Goal: Contribute content: Add original content to the website for others to see

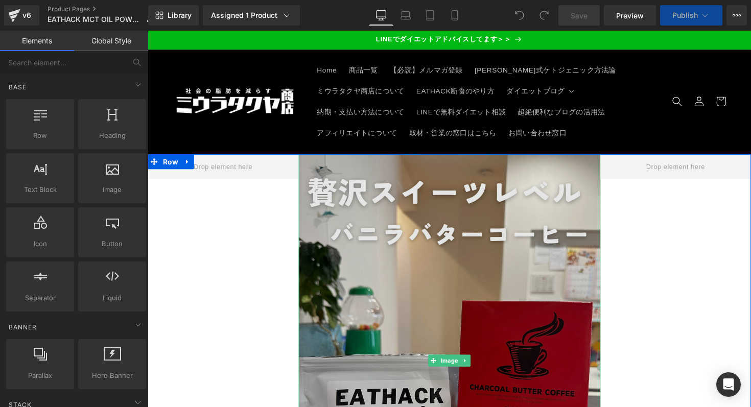
click at [507, 221] on img at bounding box center [456, 368] width 309 height 423
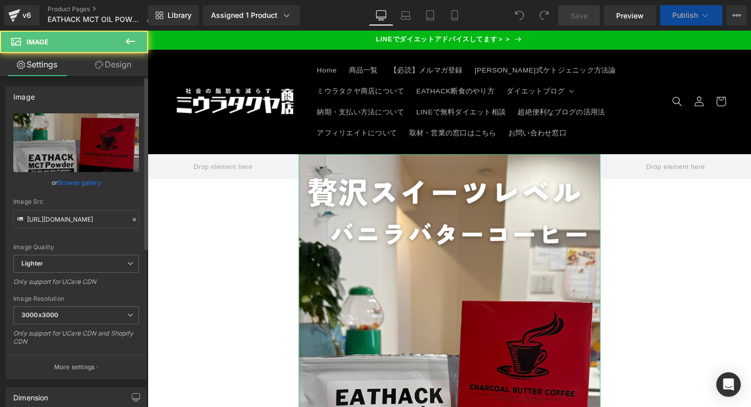
click at [88, 184] on link "Browse gallery" at bounding box center [79, 183] width 43 height 18
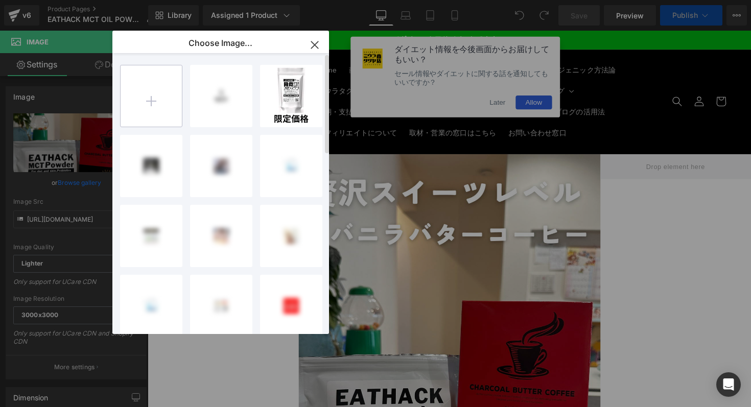
click at [166, 112] on input "file" at bounding box center [151, 95] width 61 height 61
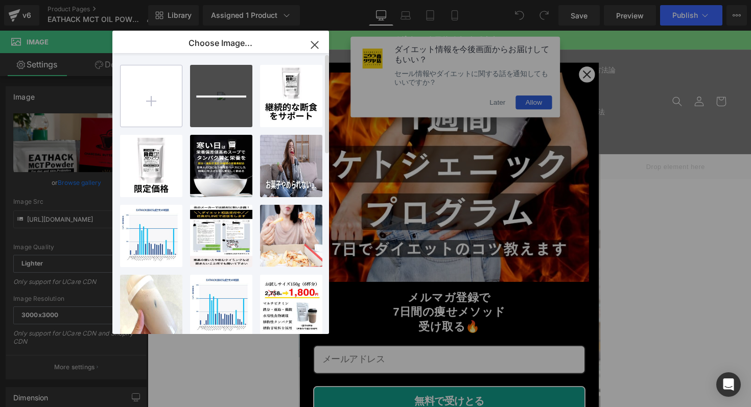
click at [136, 101] on input "file" at bounding box center [151, 95] width 61 height 61
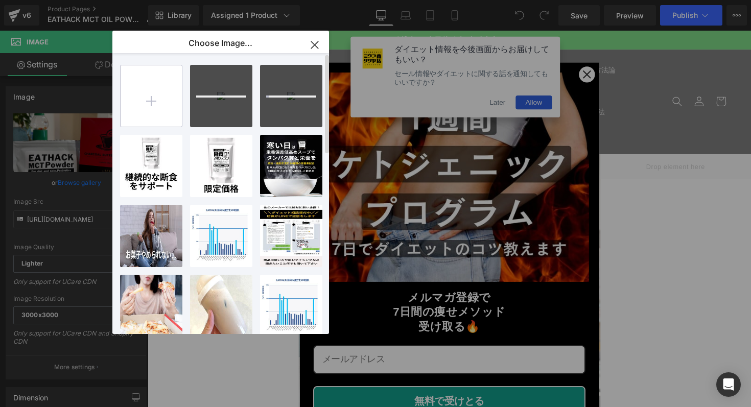
click at [167, 105] on input "file" at bounding box center [151, 95] width 61 height 61
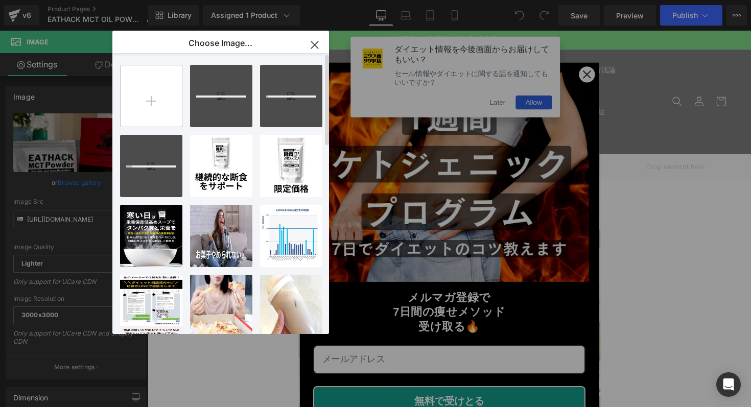
click at [165, 109] on input "file" at bounding box center [151, 95] width 61 height 61
type input "C:\fakepath\4.png"
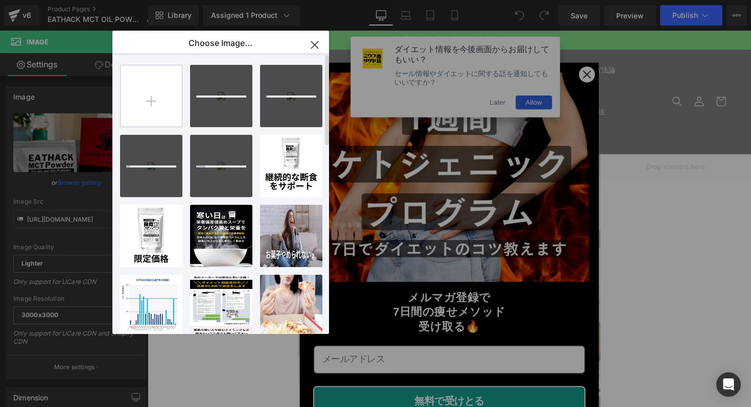
click at [175, 117] on input "file" at bounding box center [151, 95] width 61 height 61
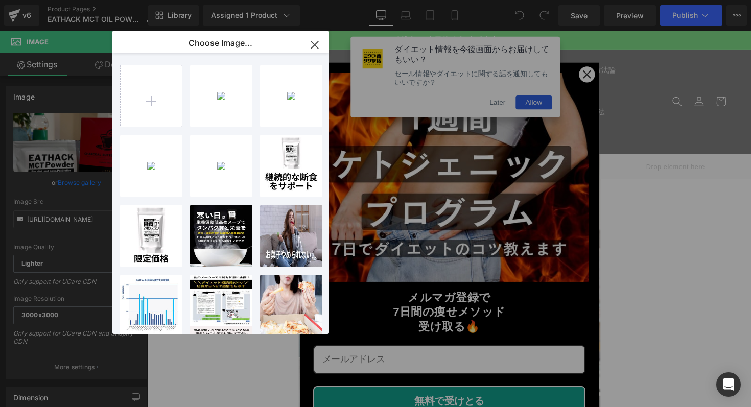
click at [322, 44] on icon "button" at bounding box center [314, 45] width 16 height 16
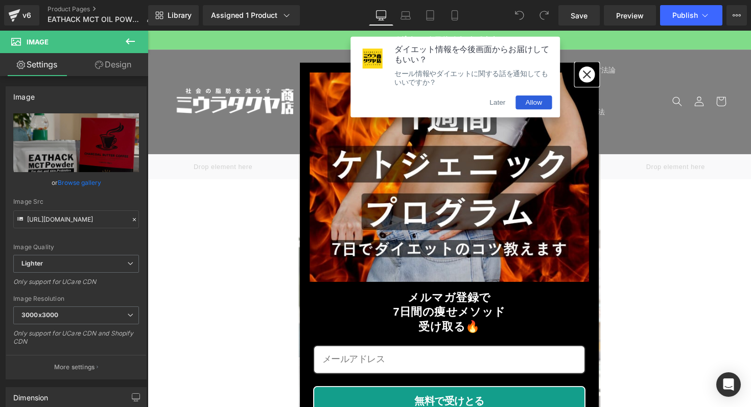
click at [601, 81] on div "Close" at bounding box center [597, 75] width 16 height 16
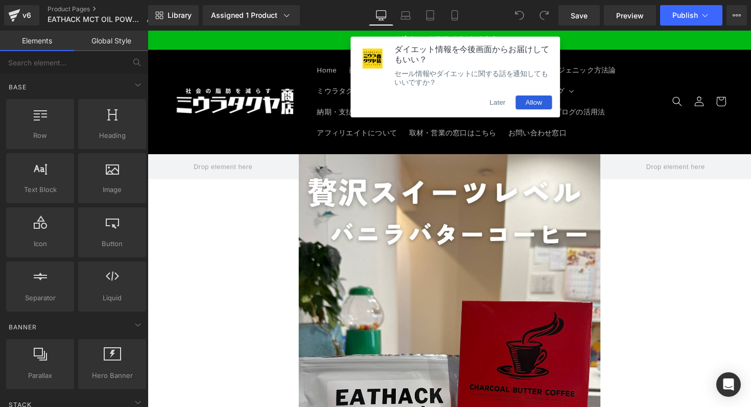
click at [540, 110] on button "Allow" at bounding box center [542, 104] width 37 height 14
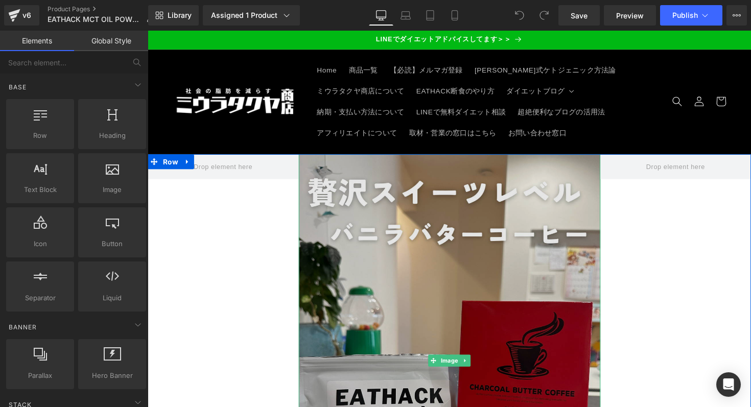
click at [457, 215] on img at bounding box center [456, 368] width 309 height 423
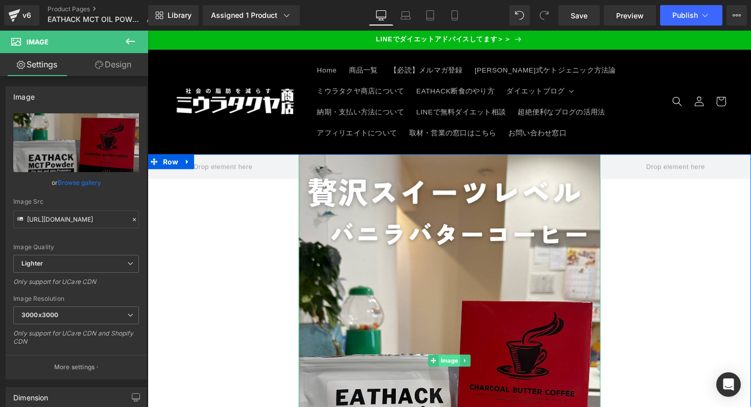
click at [449, 365] on span "Image" at bounding box center [457, 369] width 22 height 12
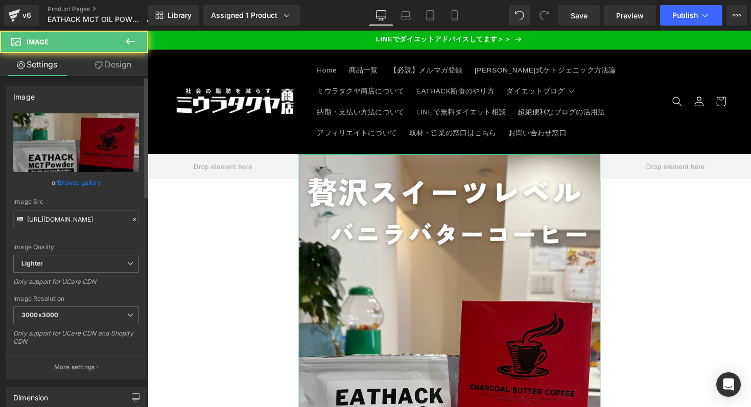
click at [89, 185] on link "Browse gallery" at bounding box center [79, 183] width 43 height 18
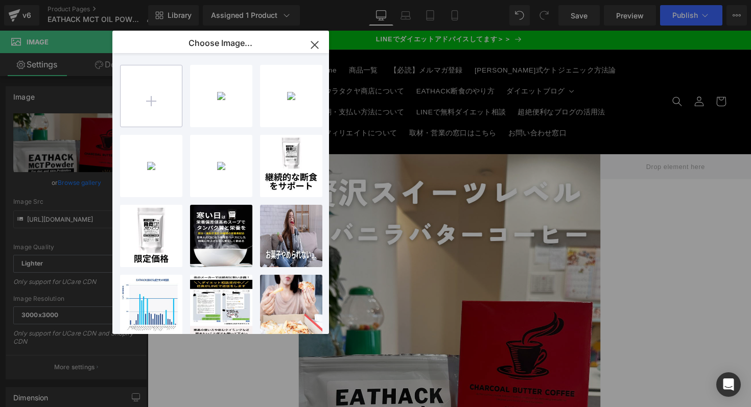
click at [174, 110] on input "file" at bounding box center [151, 95] width 61 height 61
type input "C:\fakepath\1.png"
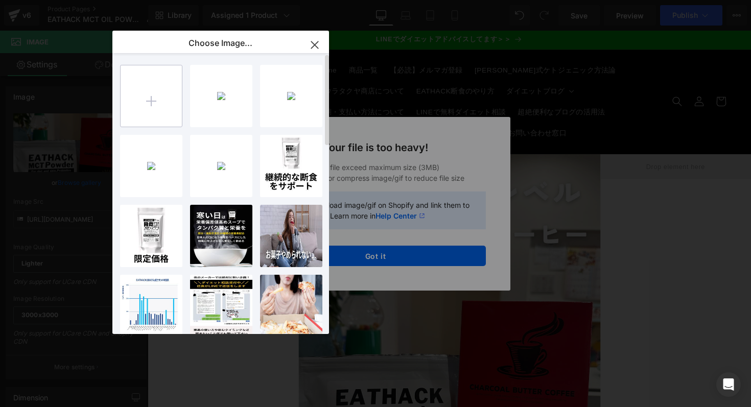
click at [179, 99] on input "file" at bounding box center [151, 95] width 61 height 61
click at [512, 0] on div "Text Color Highlight Color #333333 Choose Image... Back to Library Insert 4...4…" at bounding box center [375, 0] width 751 height 0
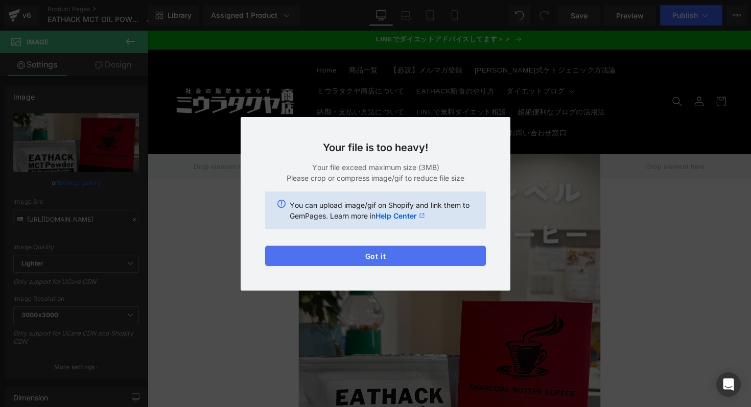
click at [357, 250] on button "Got it" at bounding box center [375, 256] width 221 height 20
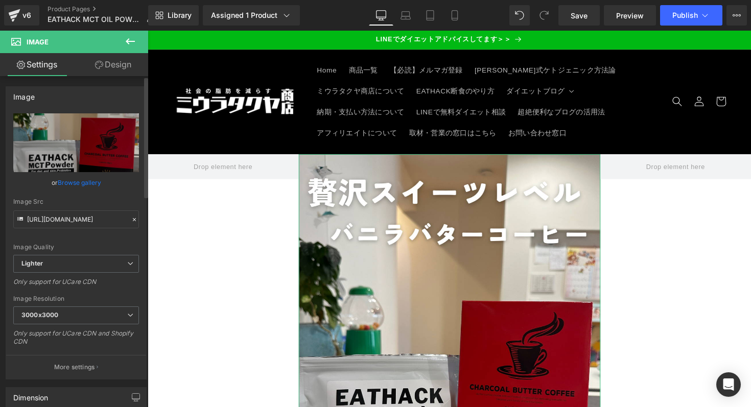
click at [81, 181] on link "Browse gallery" at bounding box center [79, 183] width 43 height 18
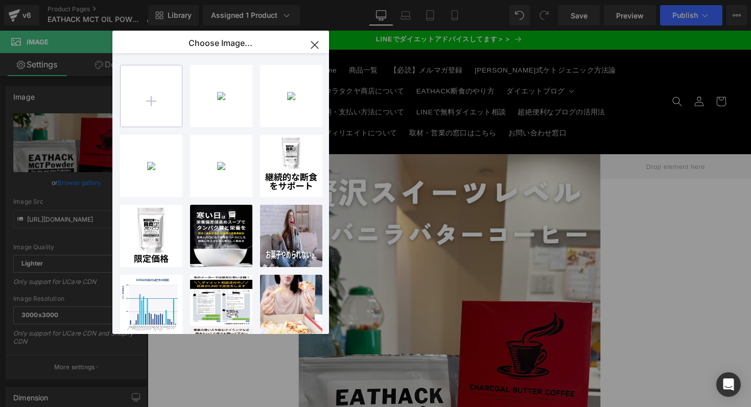
click at [175, 116] on input "file" at bounding box center [151, 95] width 61 height 61
type input "C:\fakepath\1.png"
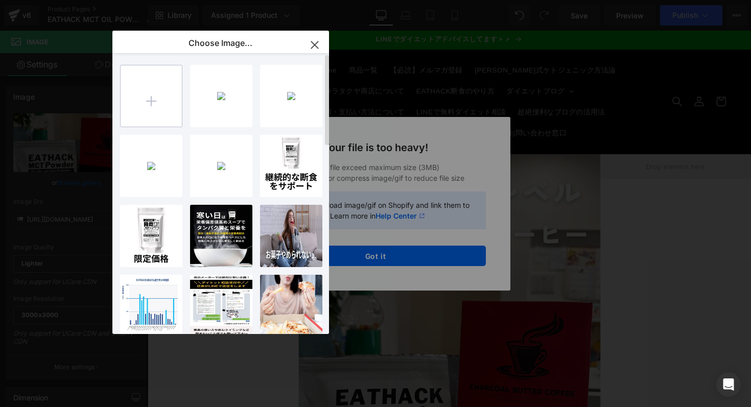
click at [157, 100] on input "file" at bounding box center [151, 95] width 61 height 61
click at [148, 97] on input "file" at bounding box center [151, 95] width 61 height 61
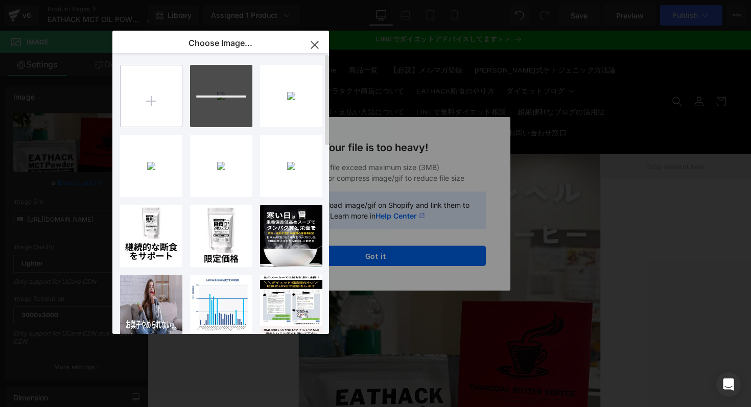
click at [147, 109] on input "file" at bounding box center [151, 95] width 61 height 61
type input "C:\fakepath\2.png"
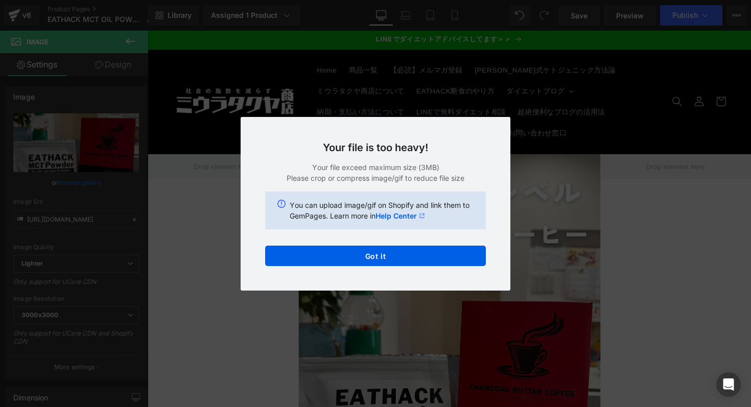
click at [518, 0] on div "Text Color Highlight Color #333333 Choose Image... Back to Library Insert 1...1…" at bounding box center [375, 0] width 751 height 0
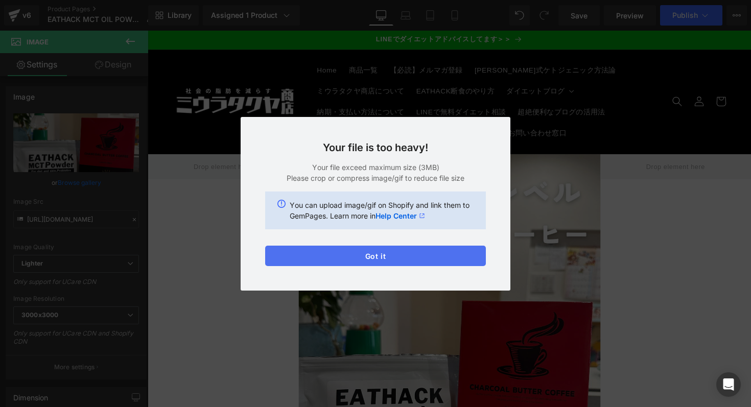
click at [447, 251] on button "Got it" at bounding box center [375, 256] width 221 height 20
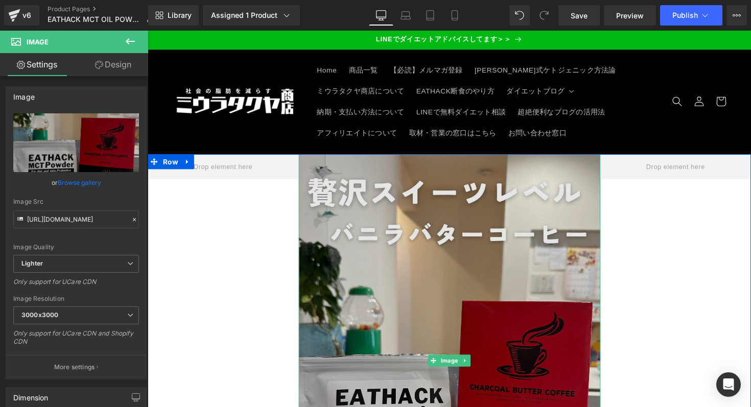
scroll to position [190, 0]
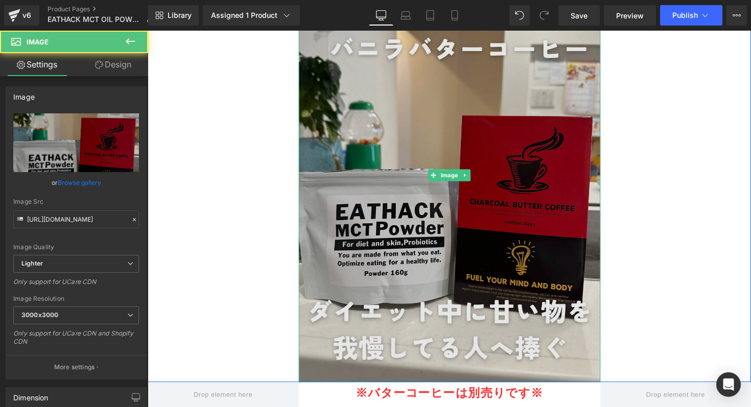
click at [376, 214] on img at bounding box center [456, 178] width 309 height 423
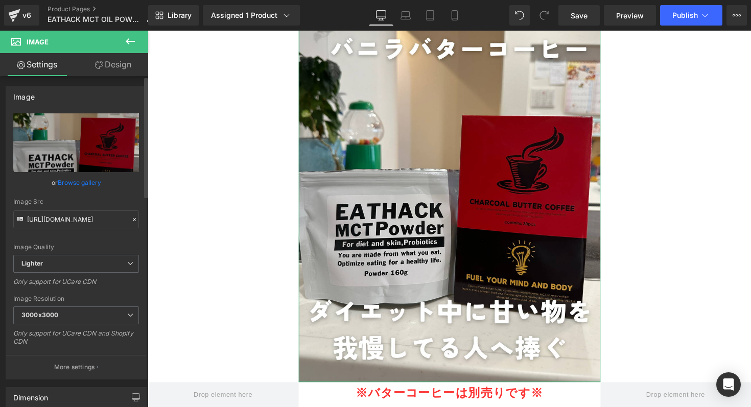
click at [78, 184] on link "Browse gallery" at bounding box center [79, 183] width 43 height 18
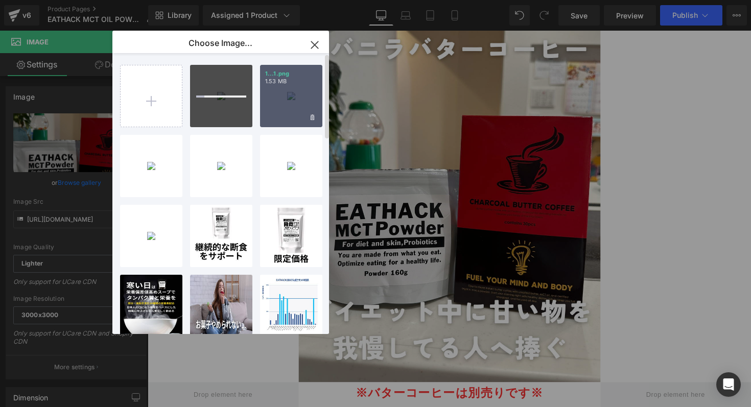
click at [295, 105] on div "1...1.png 1.53 MB" at bounding box center [291, 96] width 62 height 62
type input "[URL][DOMAIN_NAME]"
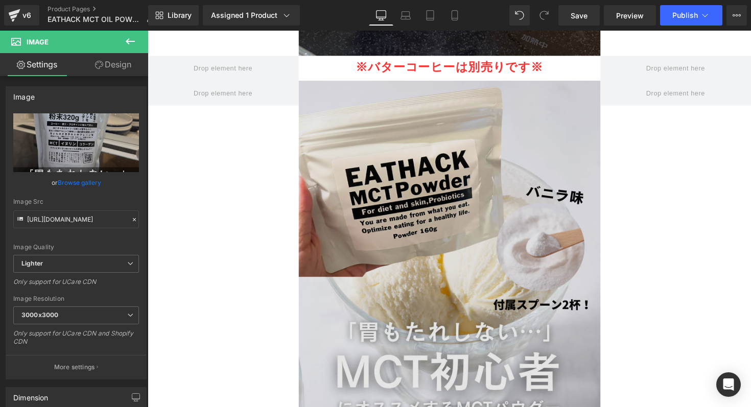
scroll to position [522, 0]
click at [442, 205] on img at bounding box center [456, 260] width 309 height 355
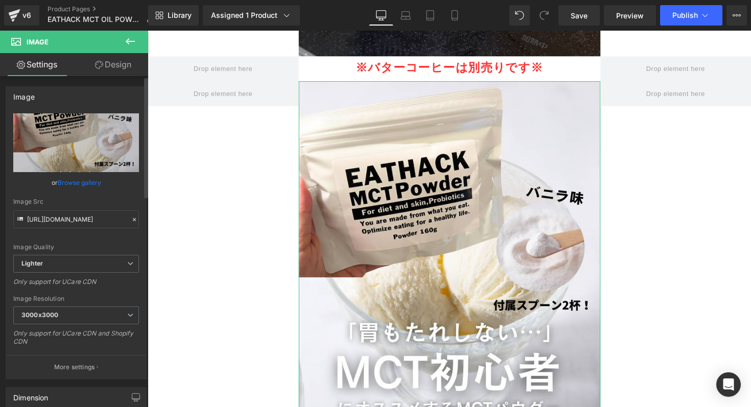
click at [85, 179] on link "Browse gallery" at bounding box center [79, 183] width 43 height 18
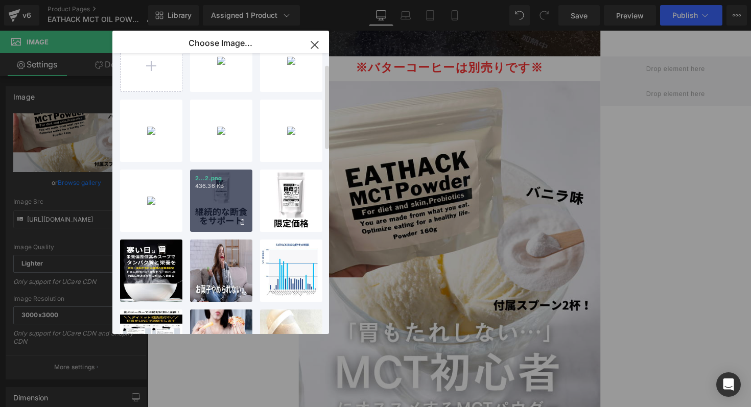
scroll to position [36, 0]
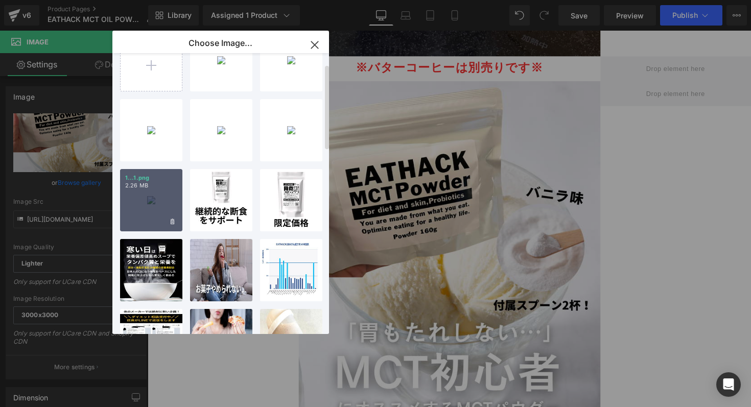
click at [159, 200] on div "1...1.png 2.26 MB" at bounding box center [151, 200] width 62 height 62
type input "[URL][DOMAIN_NAME]"
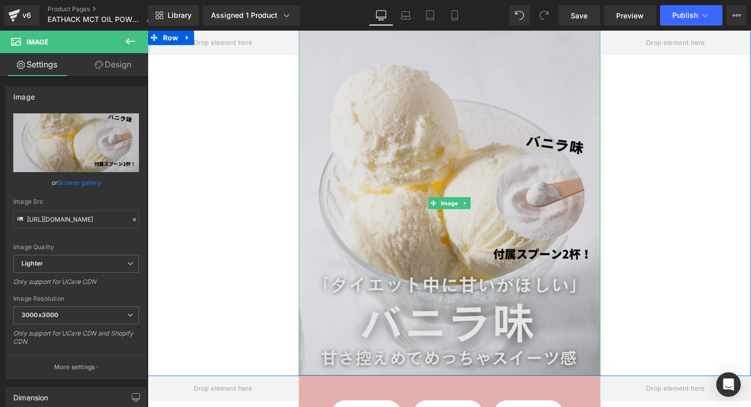
scroll to position [516, 0]
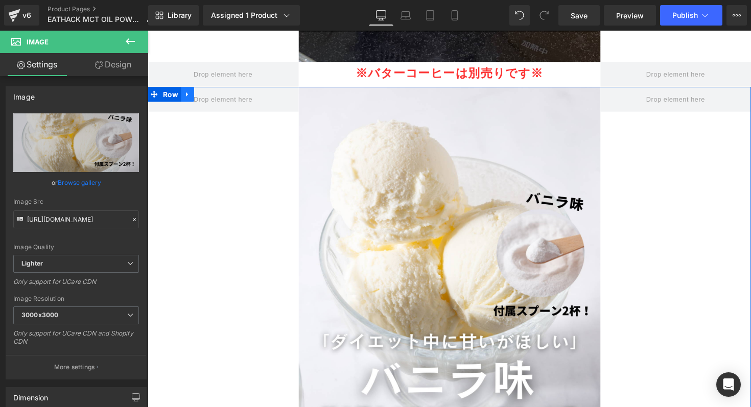
click at [190, 91] on link at bounding box center [188, 95] width 13 height 15
click at [202, 97] on icon at bounding box center [201, 95] width 7 height 7
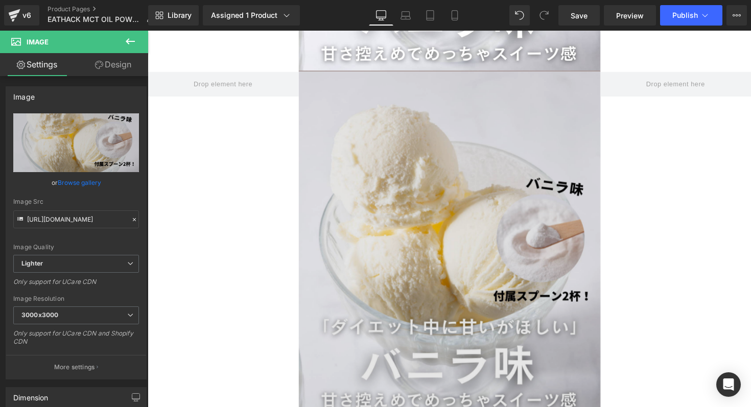
scroll to position [888, 0]
click at [404, 197] on img at bounding box center [456, 248] width 309 height 354
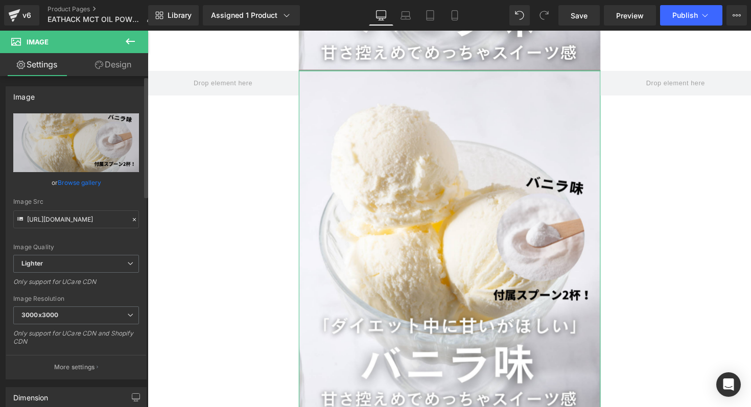
click at [84, 180] on link "Browse gallery" at bounding box center [79, 183] width 43 height 18
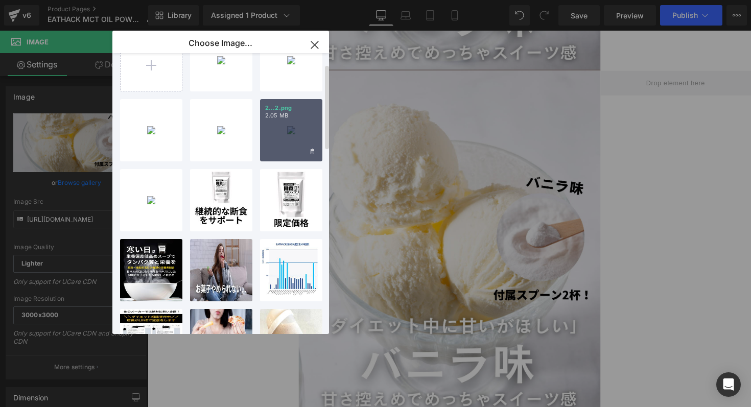
click at [270, 139] on div "2...2.png 2.05 MB" at bounding box center [291, 130] width 62 height 62
type input "[URL][DOMAIN_NAME]"
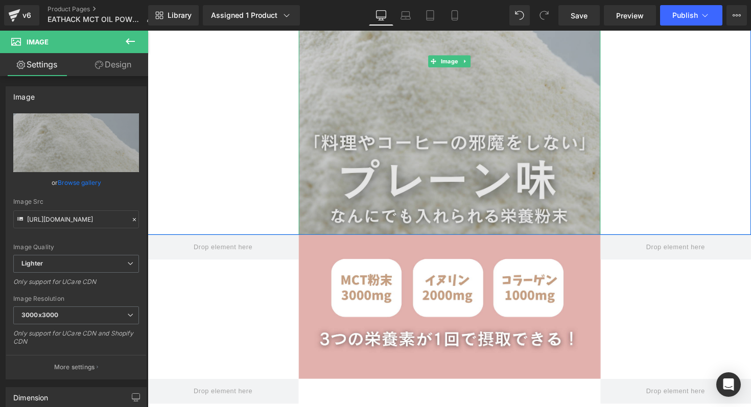
scroll to position [1167, 0]
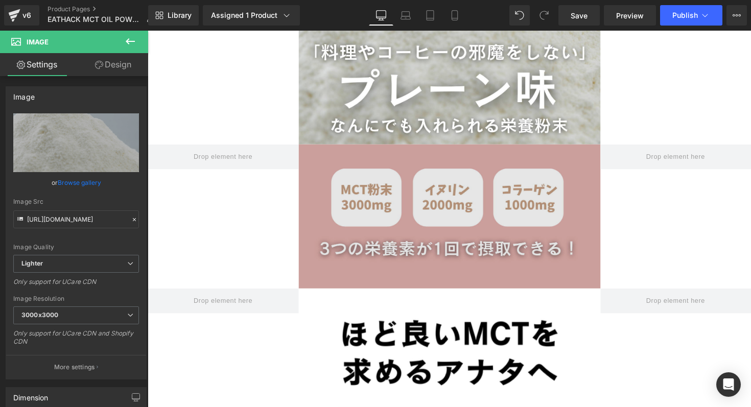
click at [378, 269] on img at bounding box center [456, 221] width 309 height 148
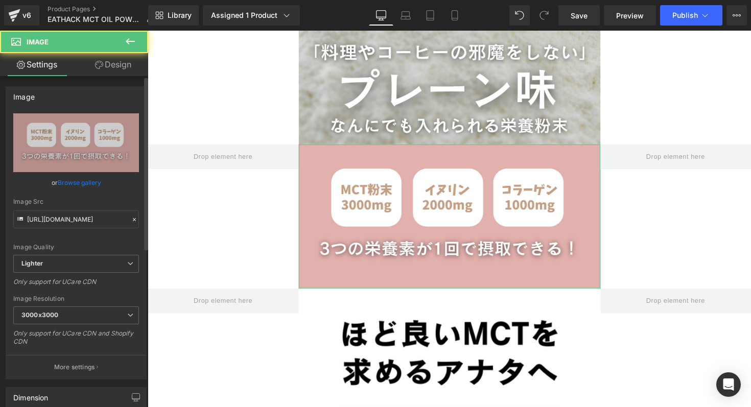
click at [80, 182] on link "Browse gallery" at bounding box center [79, 183] width 43 height 18
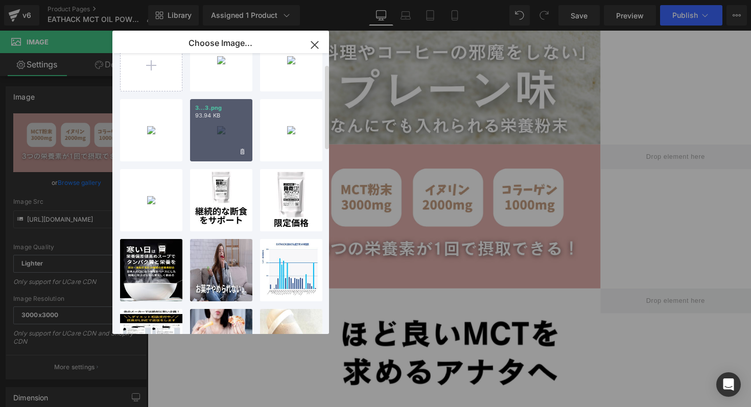
drag, startPoint x: 216, startPoint y: 146, endPoint x: 199, endPoint y: 154, distance: 19.0
click at [216, 146] on div "3...3.png 93.94 KB" at bounding box center [221, 130] width 62 height 62
type input "[URL][DOMAIN_NAME]"
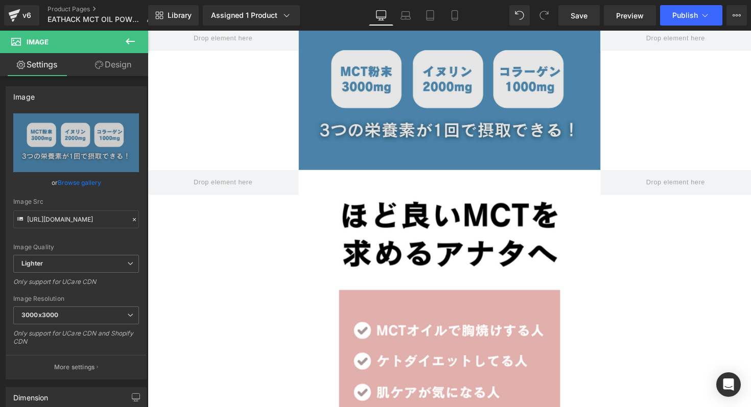
scroll to position [1356, 0]
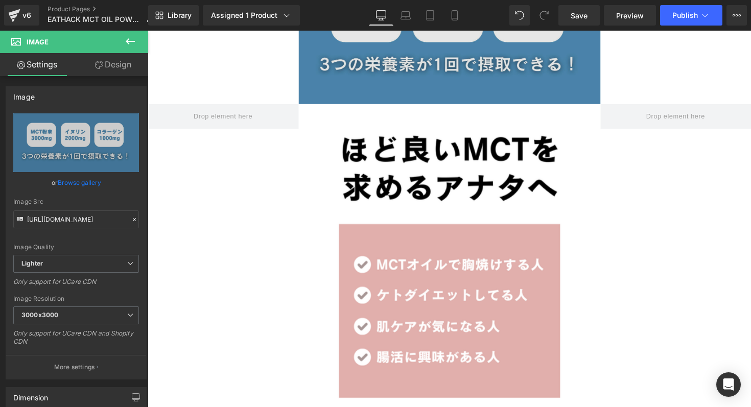
click at [375, 190] on img at bounding box center [456, 333] width 309 height 455
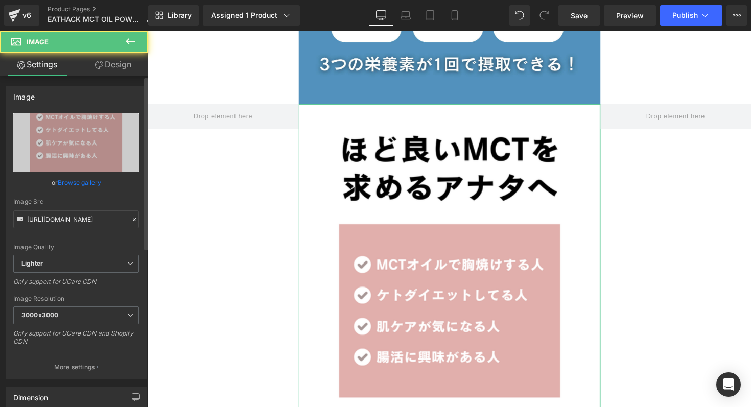
click at [62, 184] on link "Browse gallery" at bounding box center [79, 183] width 43 height 18
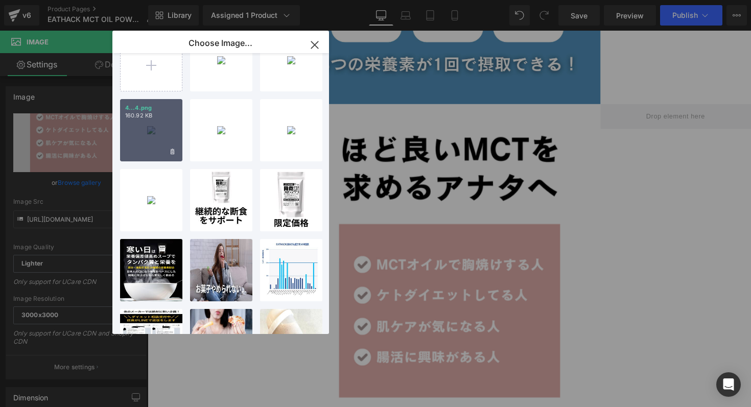
click at [152, 137] on div "4...4.png 160.92 KB" at bounding box center [151, 130] width 62 height 62
type input "[URL][DOMAIN_NAME]"
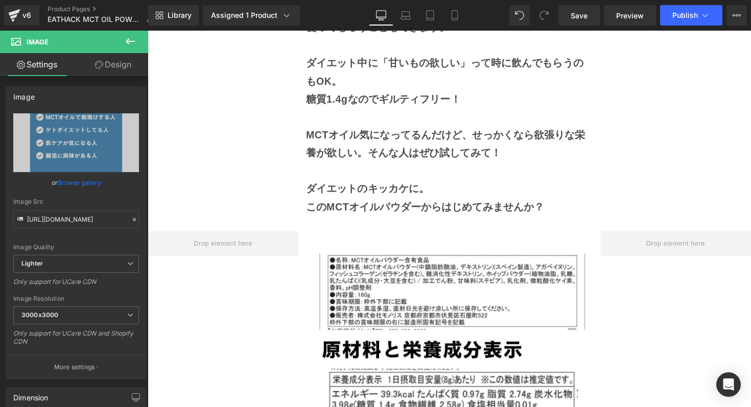
scroll to position [6732, 0]
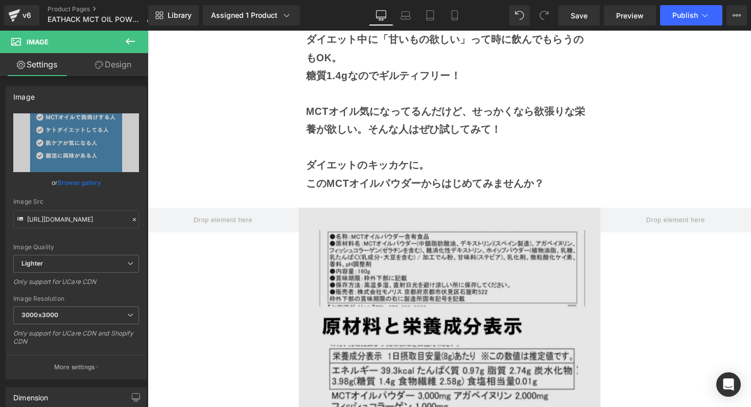
click at [384, 250] on img at bounding box center [456, 328] width 309 height 232
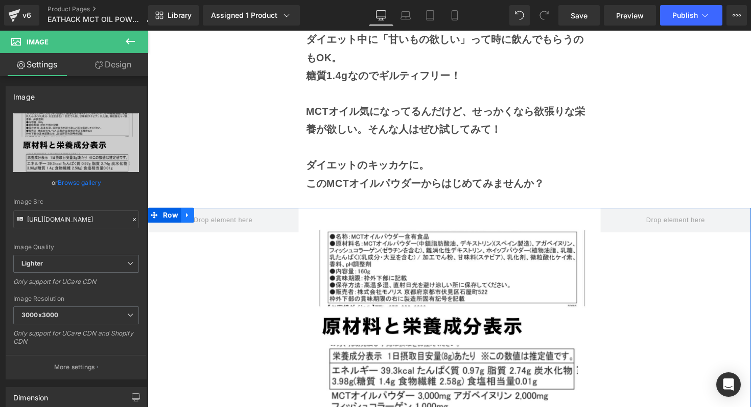
click at [187, 219] on icon at bounding box center [188, 219] width 2 height 5
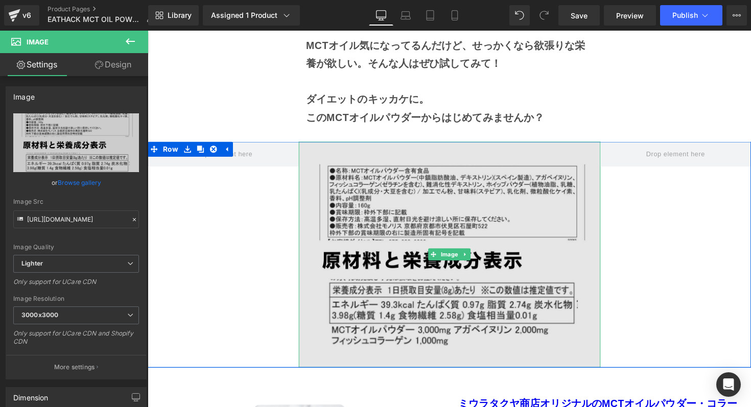
scroll to position [6876, 0]
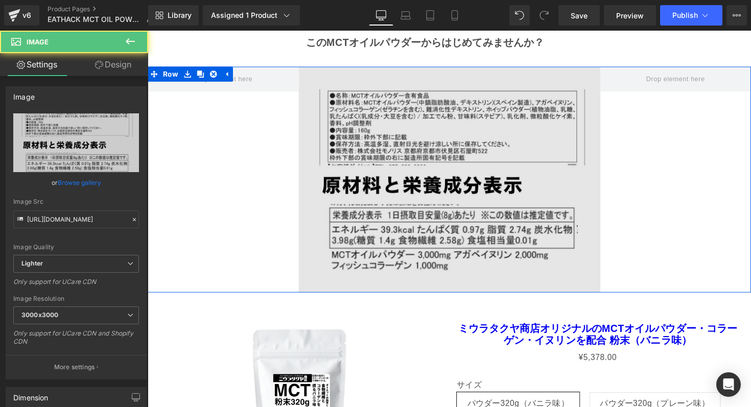
click at [422, 130] on img at bounding box center [456, 183] width 309 height 232
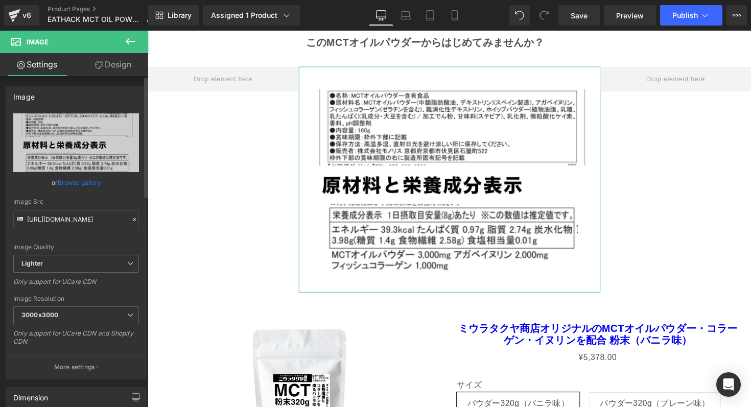
click at [78, 181] on link "Browse gallery" at bounding box center [79, 183] width 43 height 18
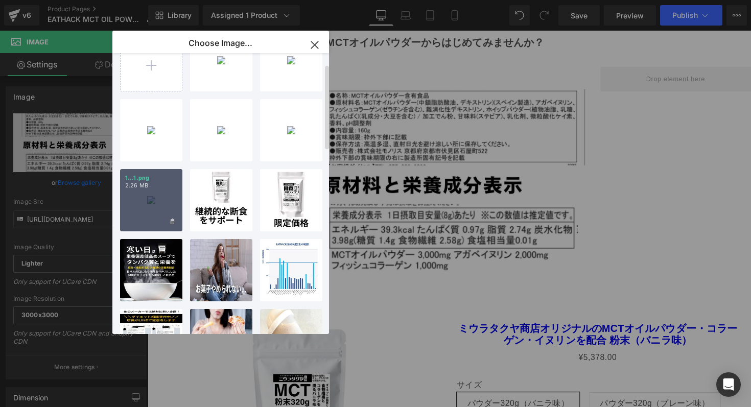
click at [155, 207] on div "1...1.png 2.26 MB" at bounding box center [151, 200] width 62 height 62
type input "[URL][DOMAIN_NAME]"
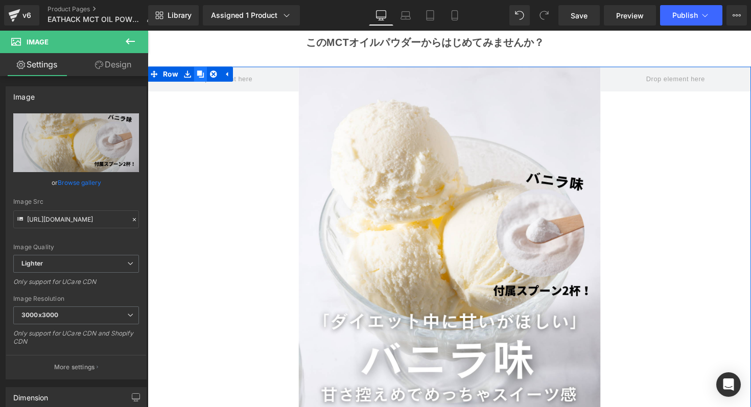
click at [204, 76] on icon at bounding box center [201, 74] width 7 height 7
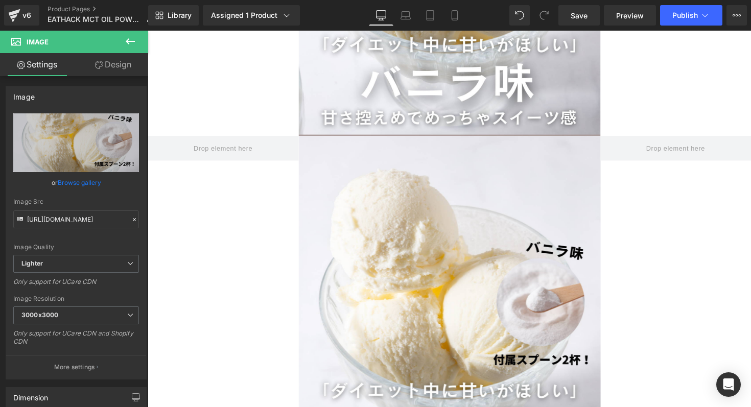
scroll to position [7227, 0]
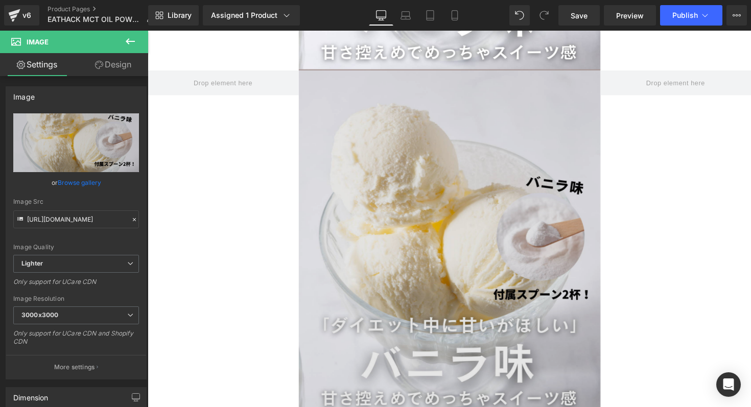
click at [352, 158] on img at bounding box center [456, 248] width 309 height 354
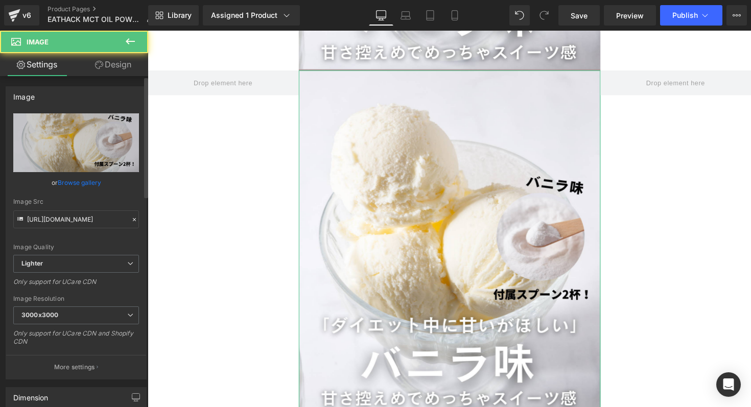
click at [74, 188] on link "Browse gallery" at bounding box center [79, 183] width 43 height 18
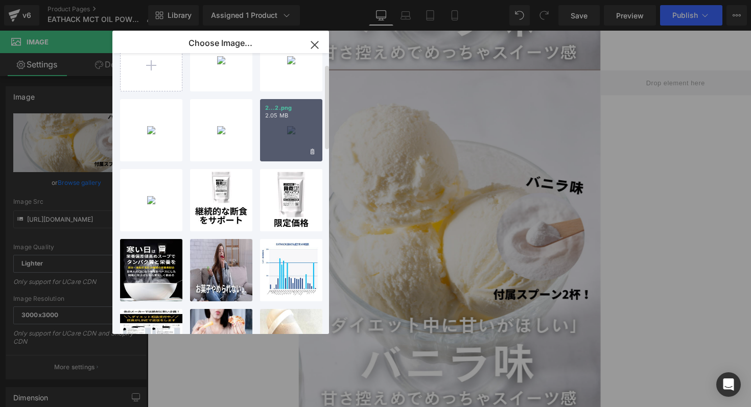
click at [289, 132] on div "2...2.png 2.05 MB" at bounding box center [291, 130] width 62 height 62
type input "[URL][DOMAIN_NAME]"
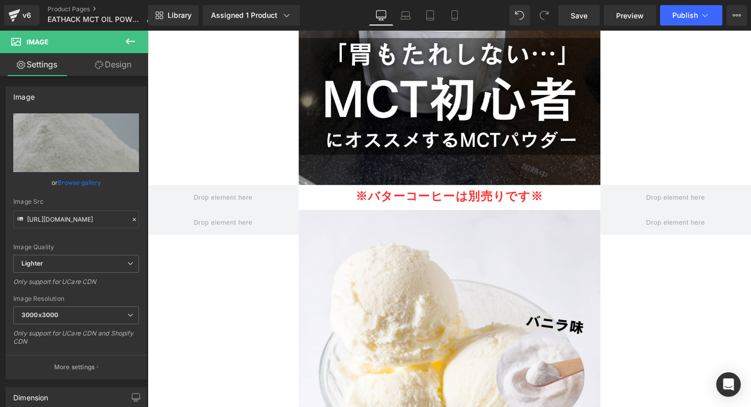
scroll to position [391, 0]
click at [340, 207] on p "※バターコーヒーは別売りです※" at bounding box center [456, 199] width 309 height 22
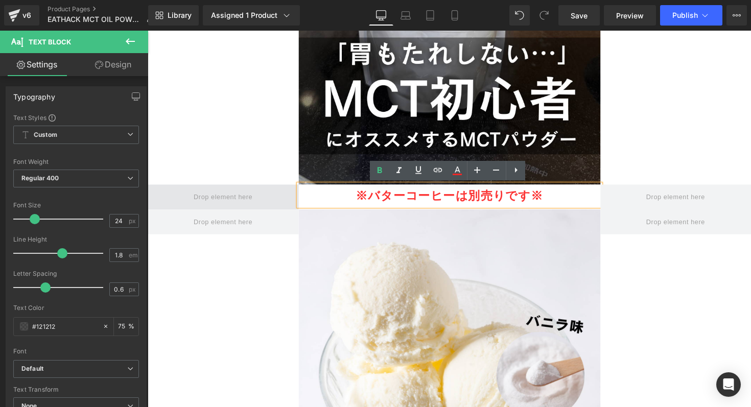
click at [191, 194] on span at bounding box center [224, 201] width 67 height 17
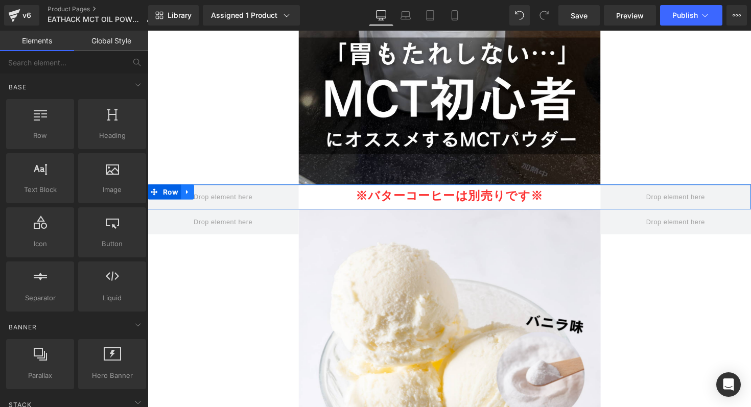
click at [187, 195] on icon at bounding box center [188, 196] width 2 height 5
click at [211, 197] on icon at bounding box center [214, 196] width 7 height 7
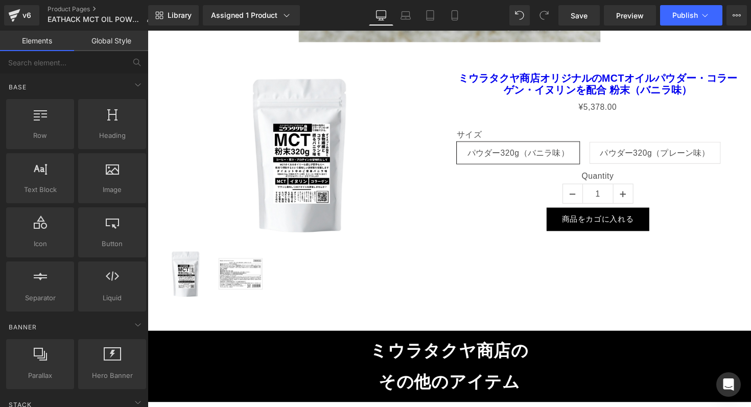
scroll to position [7573, 0]
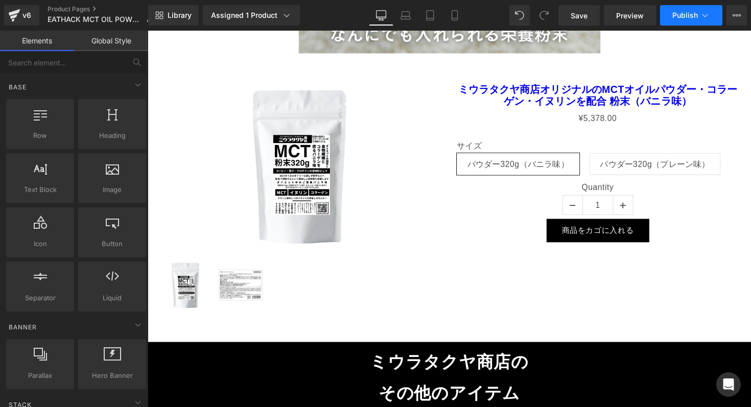
click at [683, 12] on span "Publish" at bounding box center [685, 15] width 26 height 8
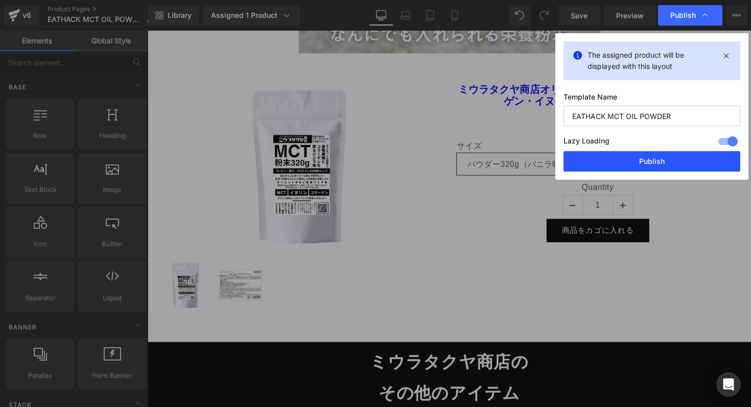
click at [624, 155] on button "Publish" at bounding box center [651, 161] width 177 height 20
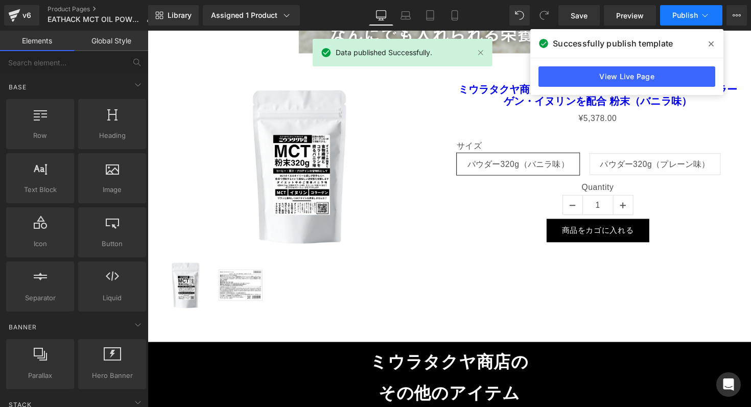
click at [694, 23] on button "Publish" at bounding box center [691, 15] width 62 height 20
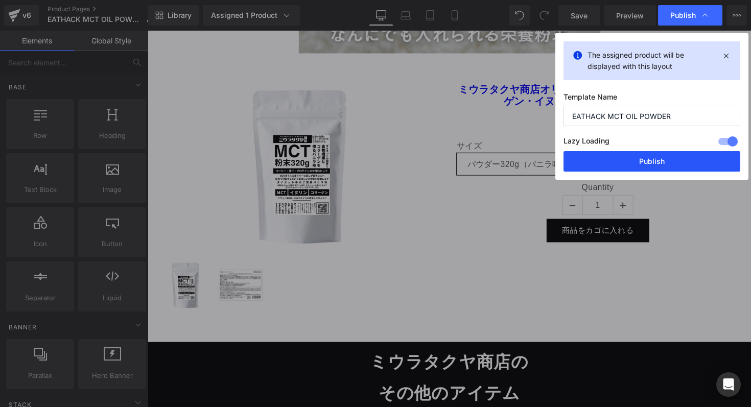
click at [647, 162] on button "Publish" at bounding box center [651, 161] width 177 height 20
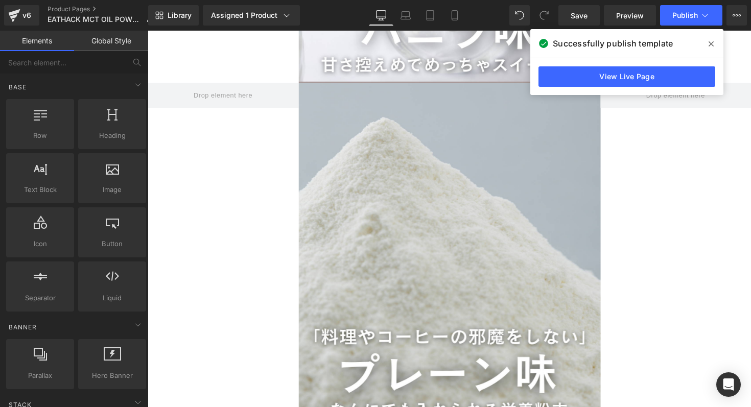
scroll to position [7157, 0]
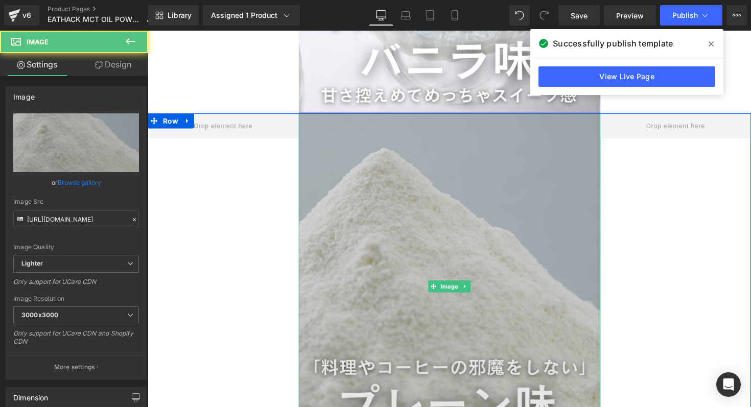
click at [402, 153] on img at bounding box center [456, 292] width 309 height 354
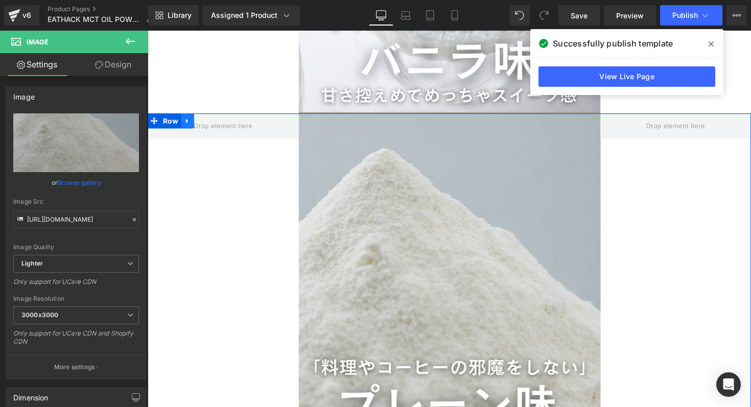
click at [187, 122] on icon at bounding box center [188, 123] width 2 height 5
click at [201, 122] on icon at bounding box center [201, 123] width 7 height 7
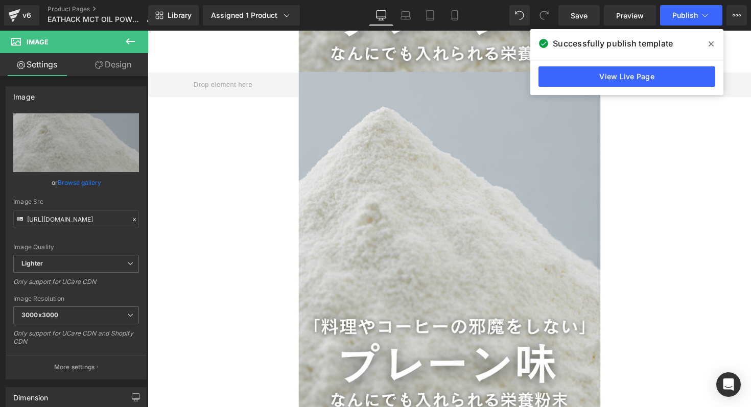
scroll to position [7556, 0]
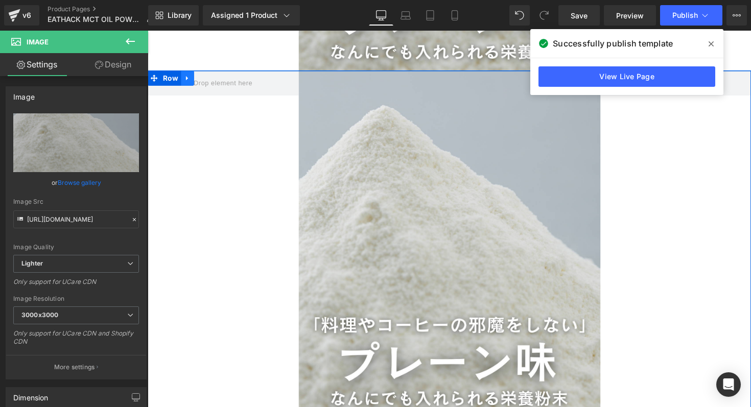
drag, startPoint x: 186, startPoint y: 79, endPoint x: 196, endPoint y: 80, distance: 10.3
click at [187, 79] on icon at bounding box center [188, 79] width 2 height 5
click at [203, 80] on icon at bounding box center [201, 80] width 7 height 8
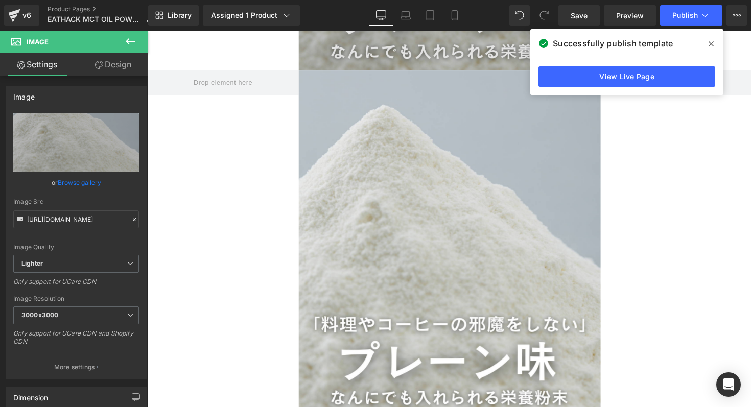
scroll to position [7763, 0]
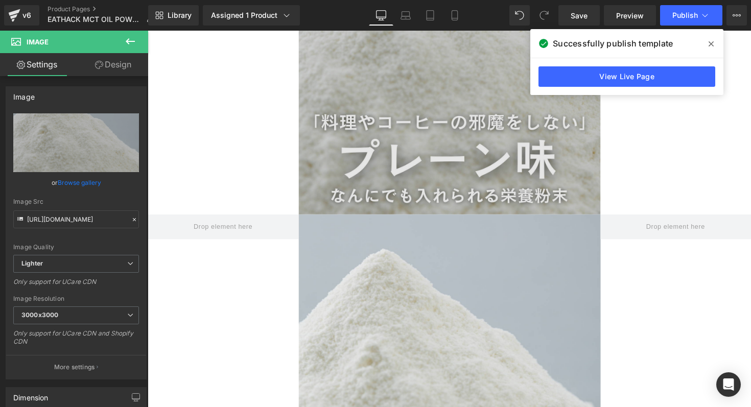
click at [429, 143] on img at bounding box center [456, 41] width 309 height 354
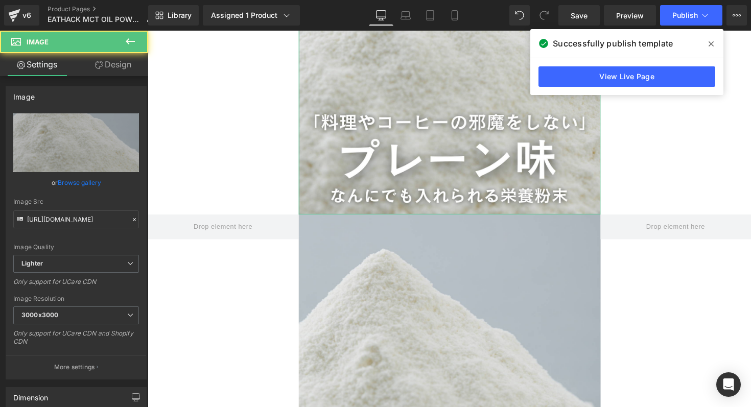
drag, startPoint x: 78, startPoint y: 184, endPoint x: 85, endPoint y: 187, distance: 7.6
click at [78, 184] on link "Browse gallery" at bounding box center [79, 183] width 43 height 18
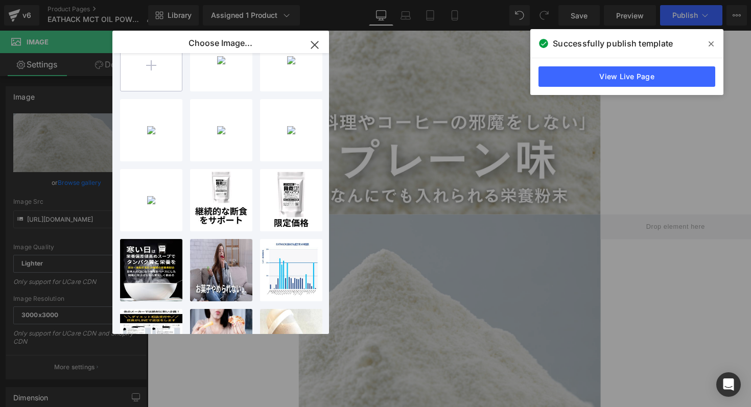
click at [141, 84] on input "file" at bounding box center [151, 60] width 61 height 61
type input "C:\fakepath\名称未設定のデザイン (1).zip"
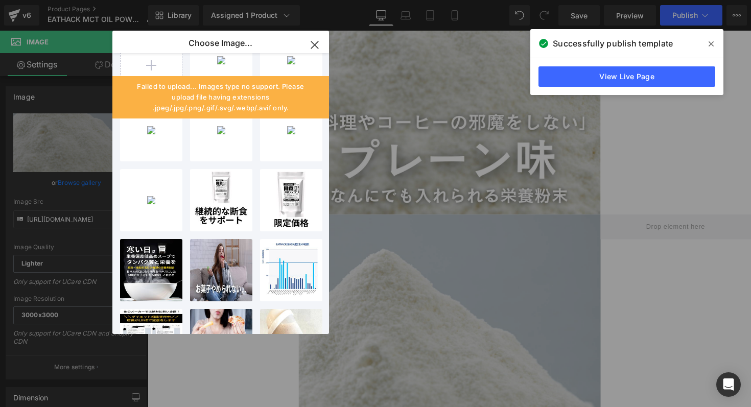
click at [708, 43] on span at bounding box center [711, 44] width 16 height 16
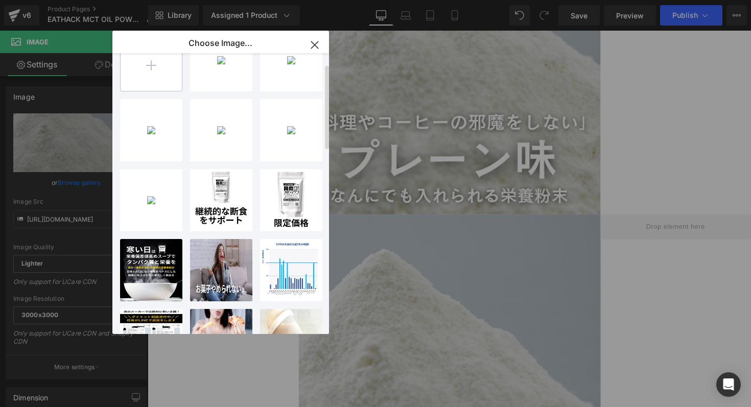
click at [159, 61] on input "file" at bounding box center [151, 60] width 61 height 61
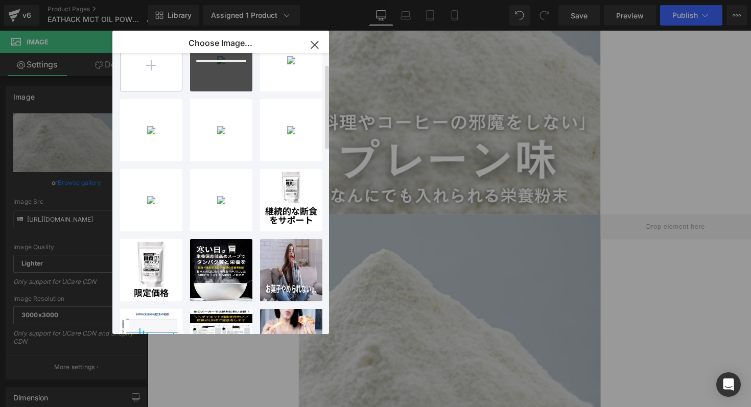
click at [150, 62] on input "file" at bounding box center [151, 60] width 61 height 61
type input "C:\fakepath\1.png"
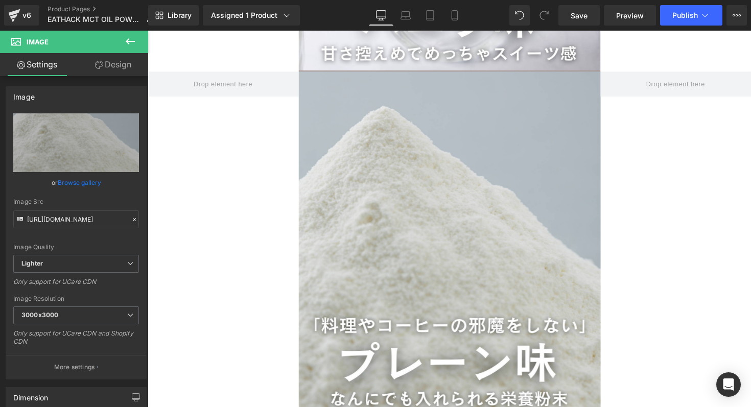
scroll to position [7210, 0]
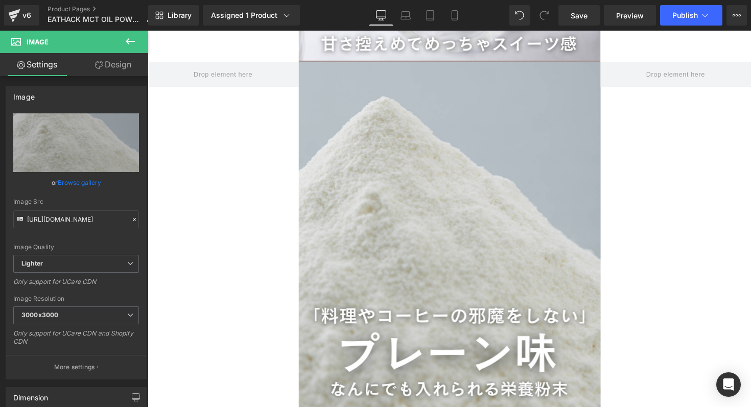
click at [424, 172] on img at bounding box center [456, 240] width 309 height 354
click at [78, 182] on link "Browse gallery" at bounding box center [79, 183] width 43 height 18
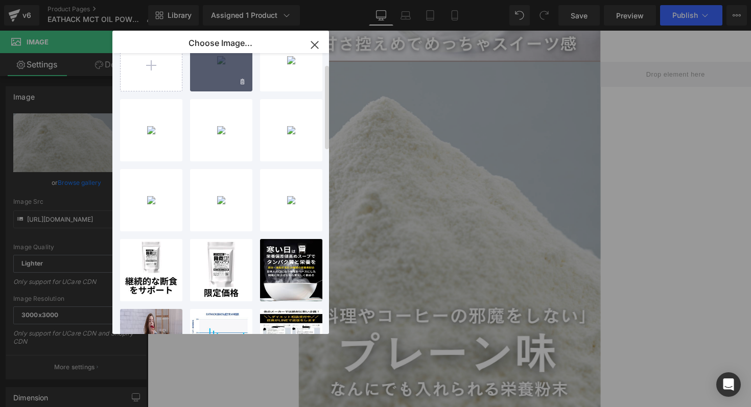
click at [198, 84] on div "1...1.png 403.85 KB" at bounding box center [221, 60] width 62 height 62
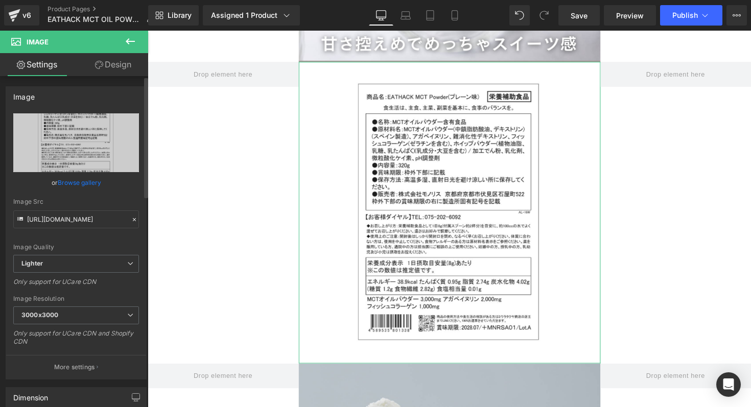
click at [95, 178] on link "Browse gallery" at bounding box center [79, 183] width 43 height 18
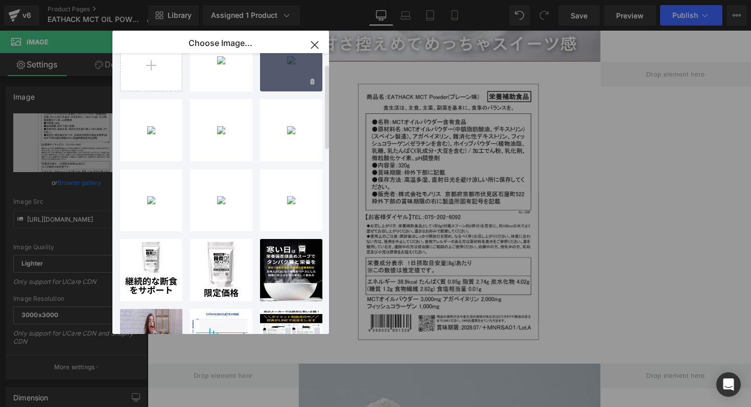
click at [292, 90] on div "2...2.png 420.56 KB" at bounding box center [291, 60] width 62 height 62
type input "[URL][DOMAIN_NAME]"
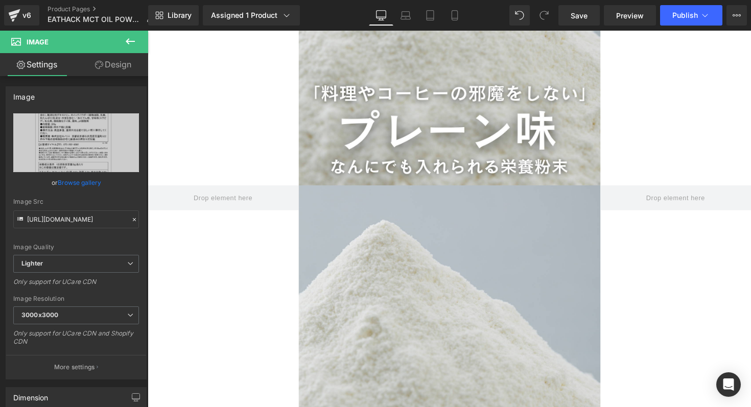
scroll to position [7753, 0]
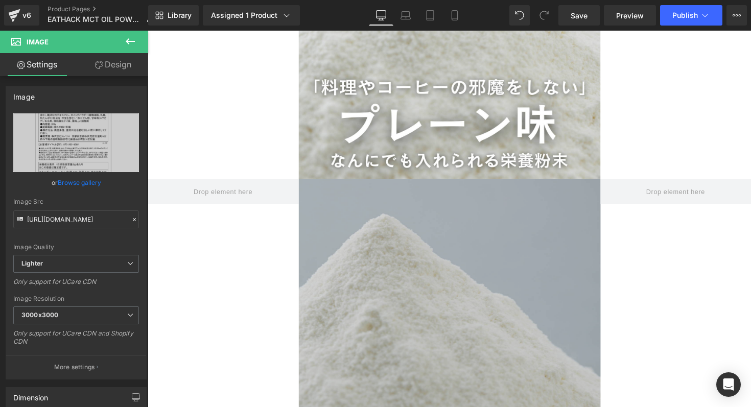
click at [367, 259] on img at bounding box center [456, 360] width 309 height 354
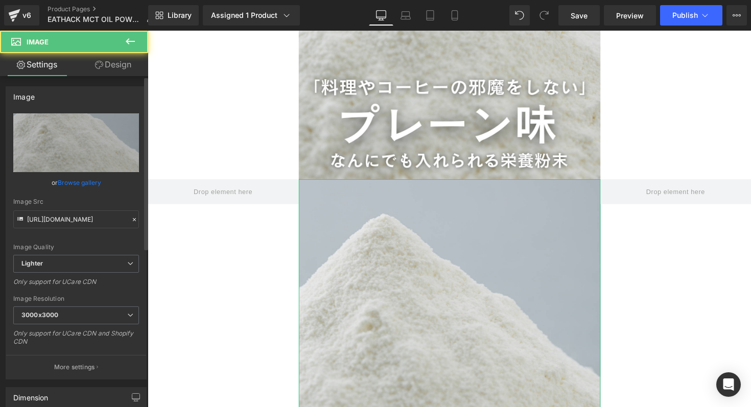
click at [80, 186] on link "Browse gallery" at bounding box center [79, 183] width 43 height 18
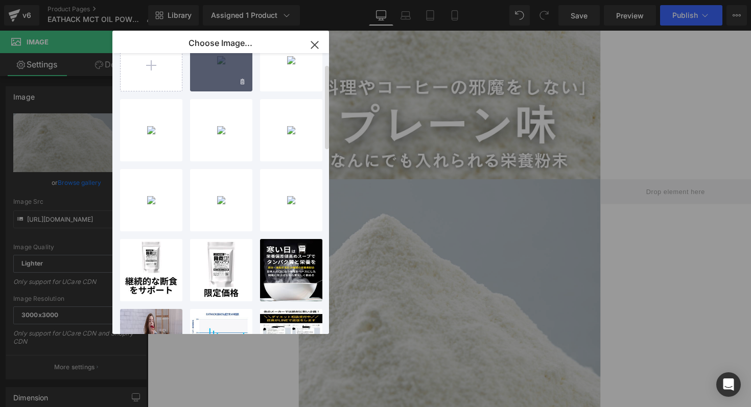
click at [211, 80] on div "1...1.png 403.85 KB" at bounding box center [221, 60] width 62 height 62
type input "[URL][DOMAIN_NAME]"
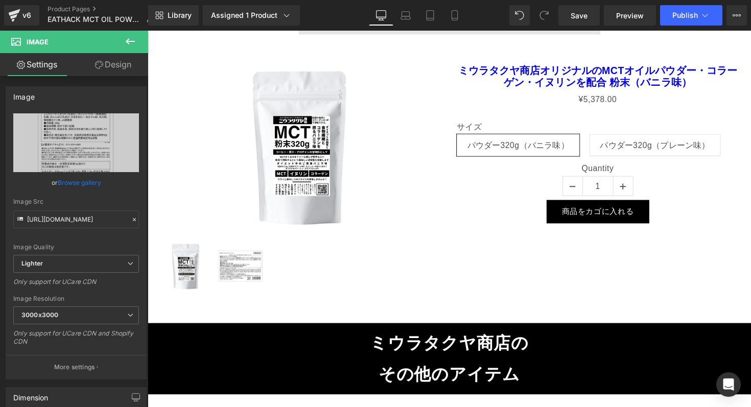
scroll to position [8158, 0]
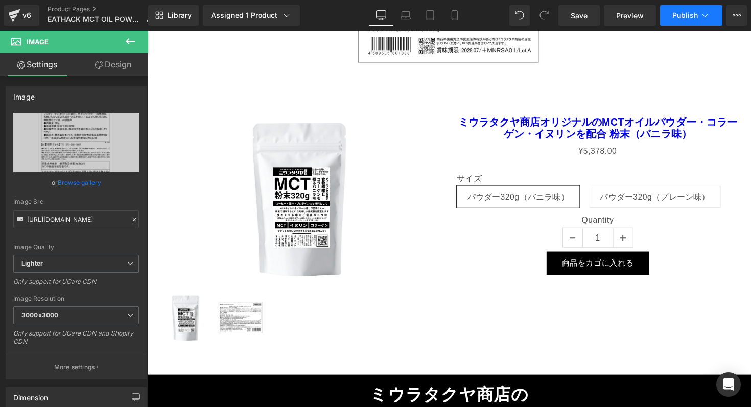
click at [696, 15] on span "Publish" at bounding box center [685, 15] width 26 height 8
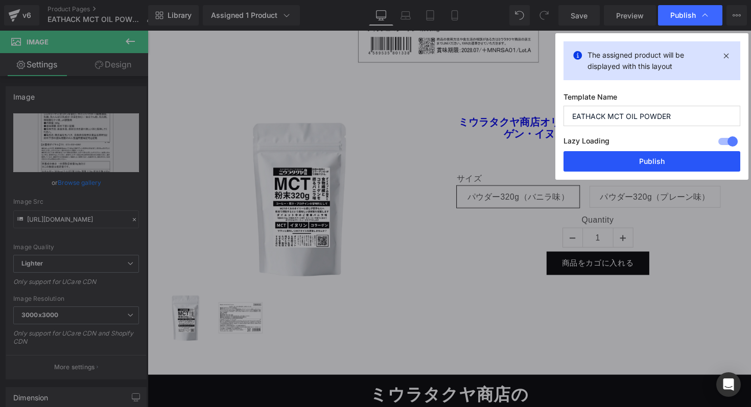
click at [649, 165] on button "Publish" at bounding box center [651, 161] width 177 height 20
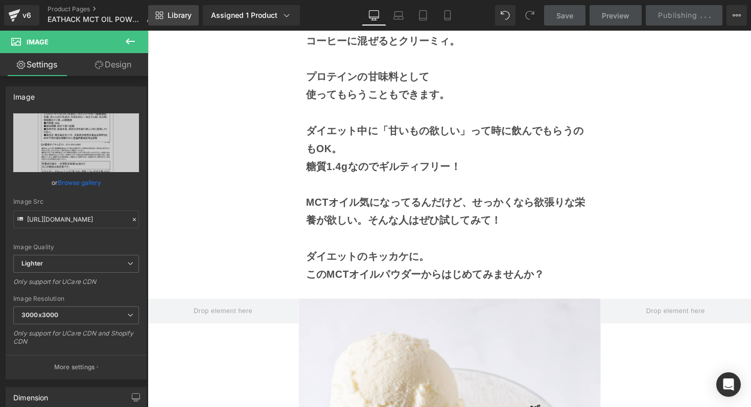
scroll to position [6614, 0]
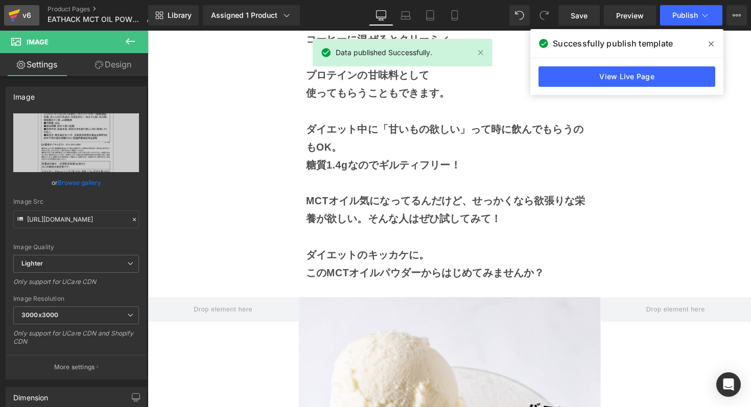
click at [17, 12] on icon at bounding box center [15, 12] width 12 height 7
